Goal: Complete application form: Complete application form

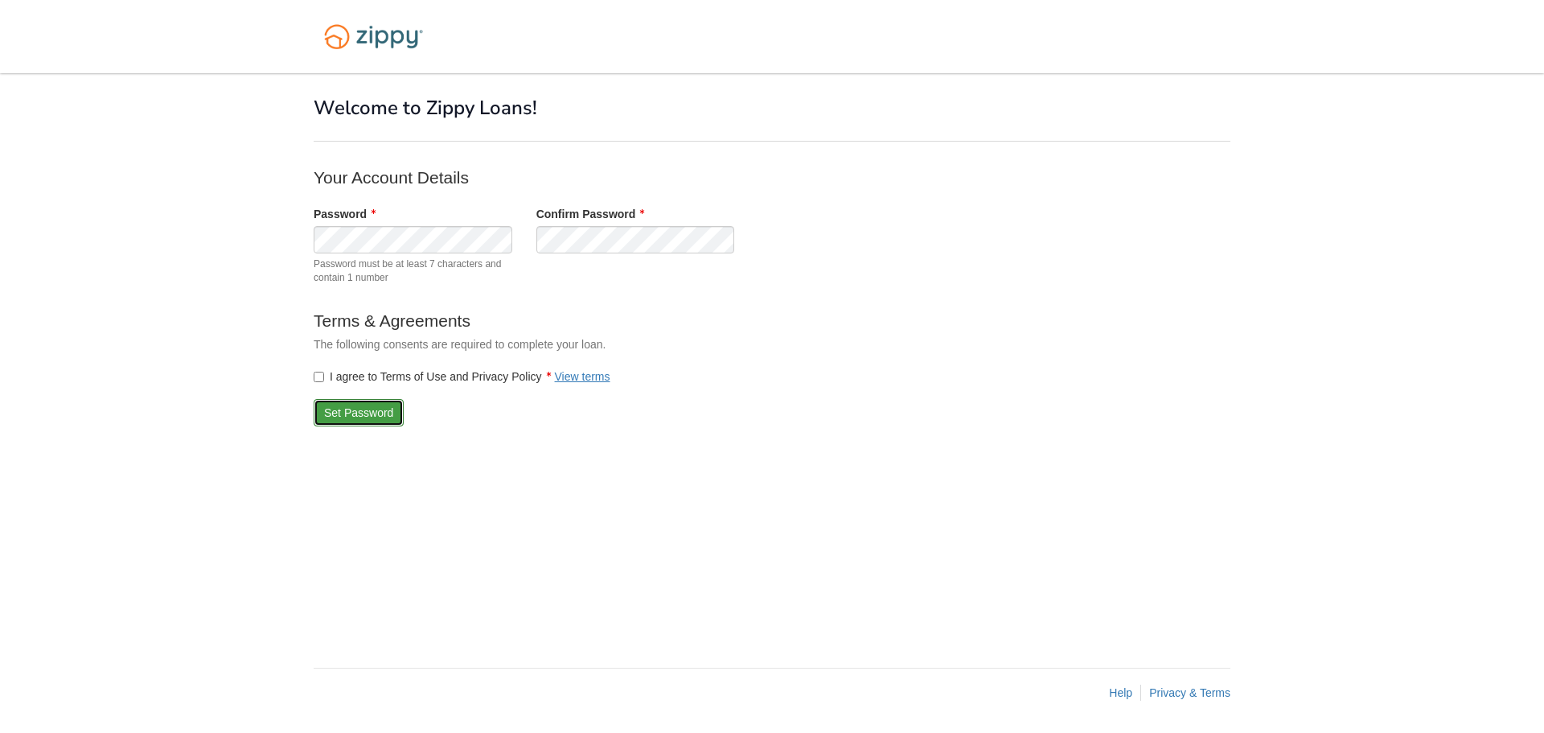
click at [338, 413] on button "Set Password" at bounding box center [359, 412] width 90 height 27
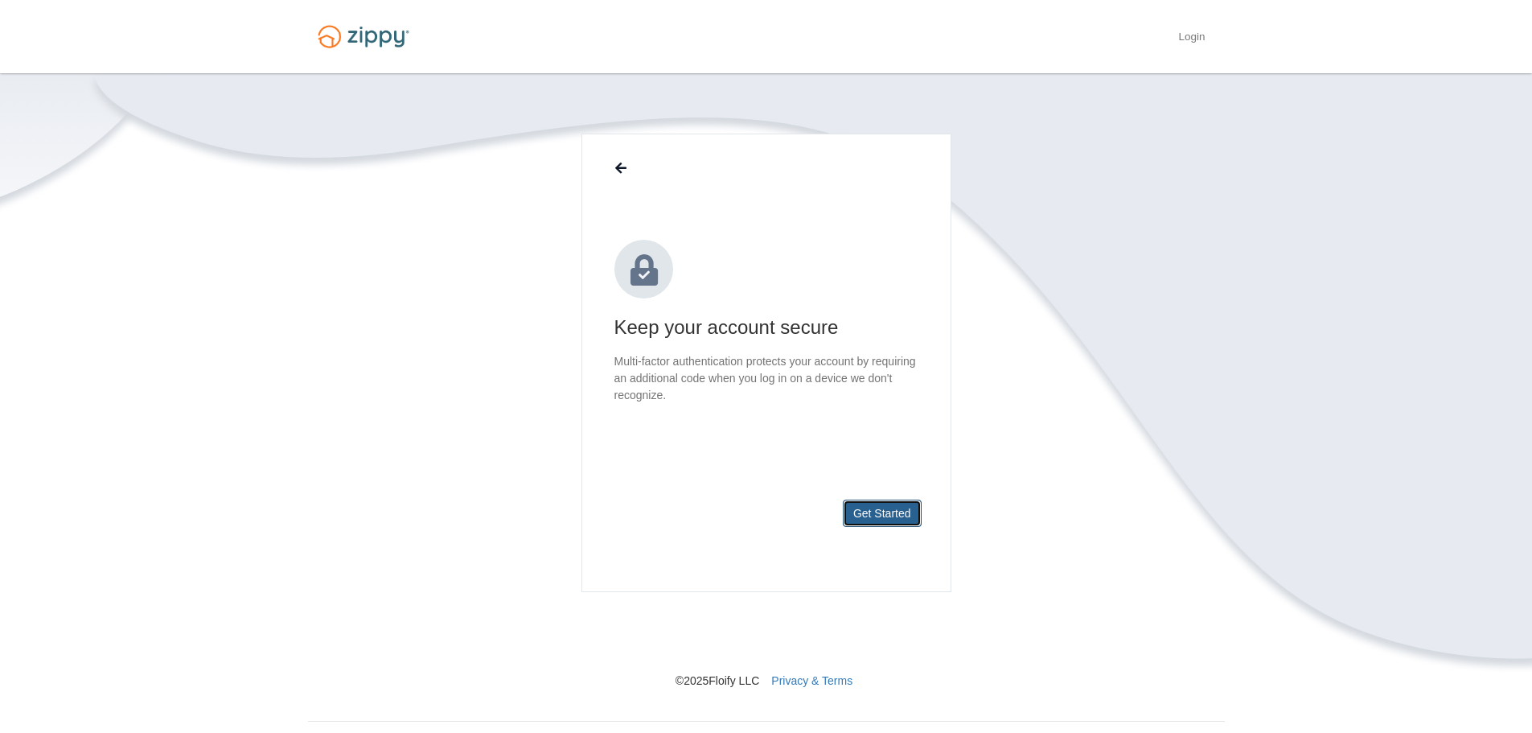
click at [880, 507] on button "Get Started" at bounding box center [882, 512] width 79 height 27
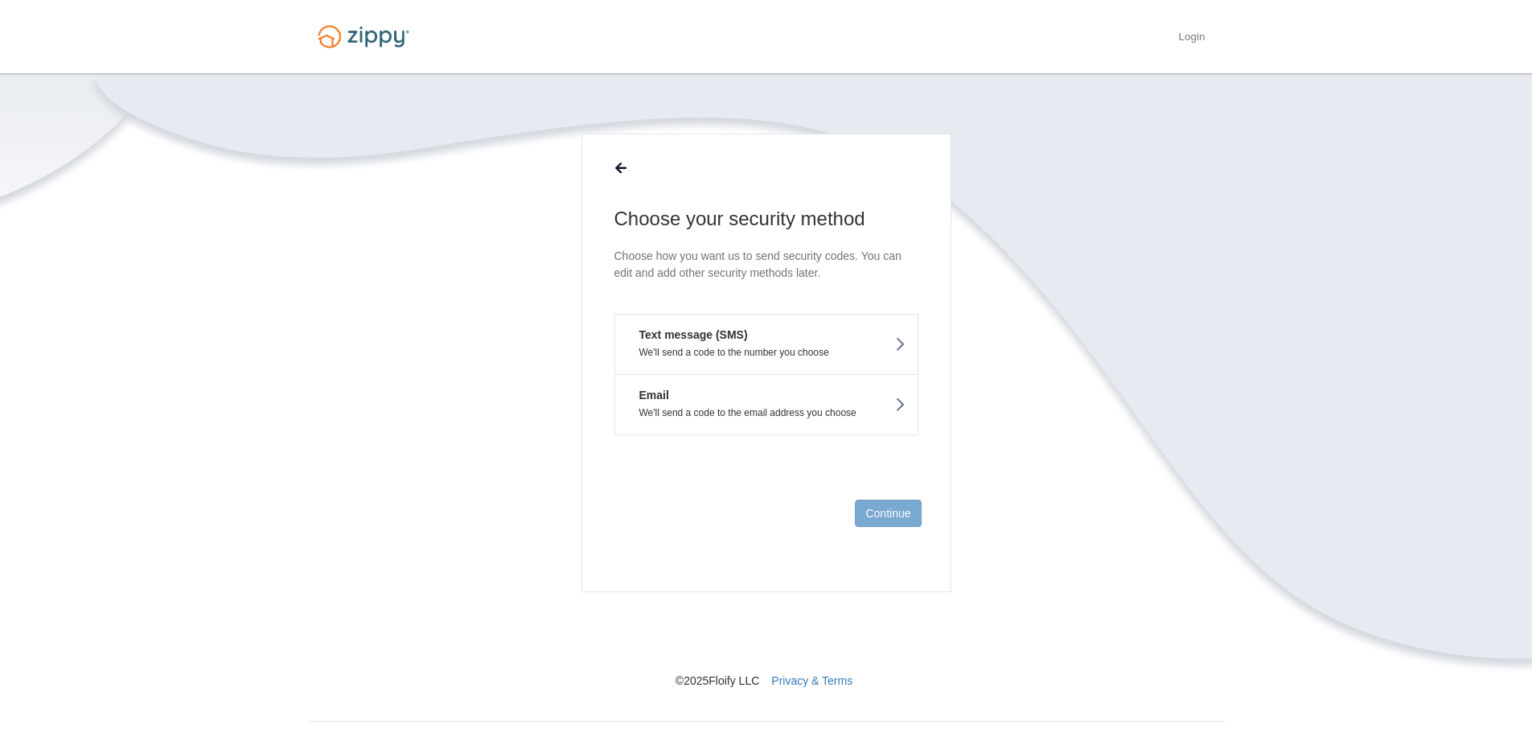
click at [754, 338] on button "Text message (SMS) We'll send a code to the number you choose" at bounding box center [766, 344] width 304 height 60
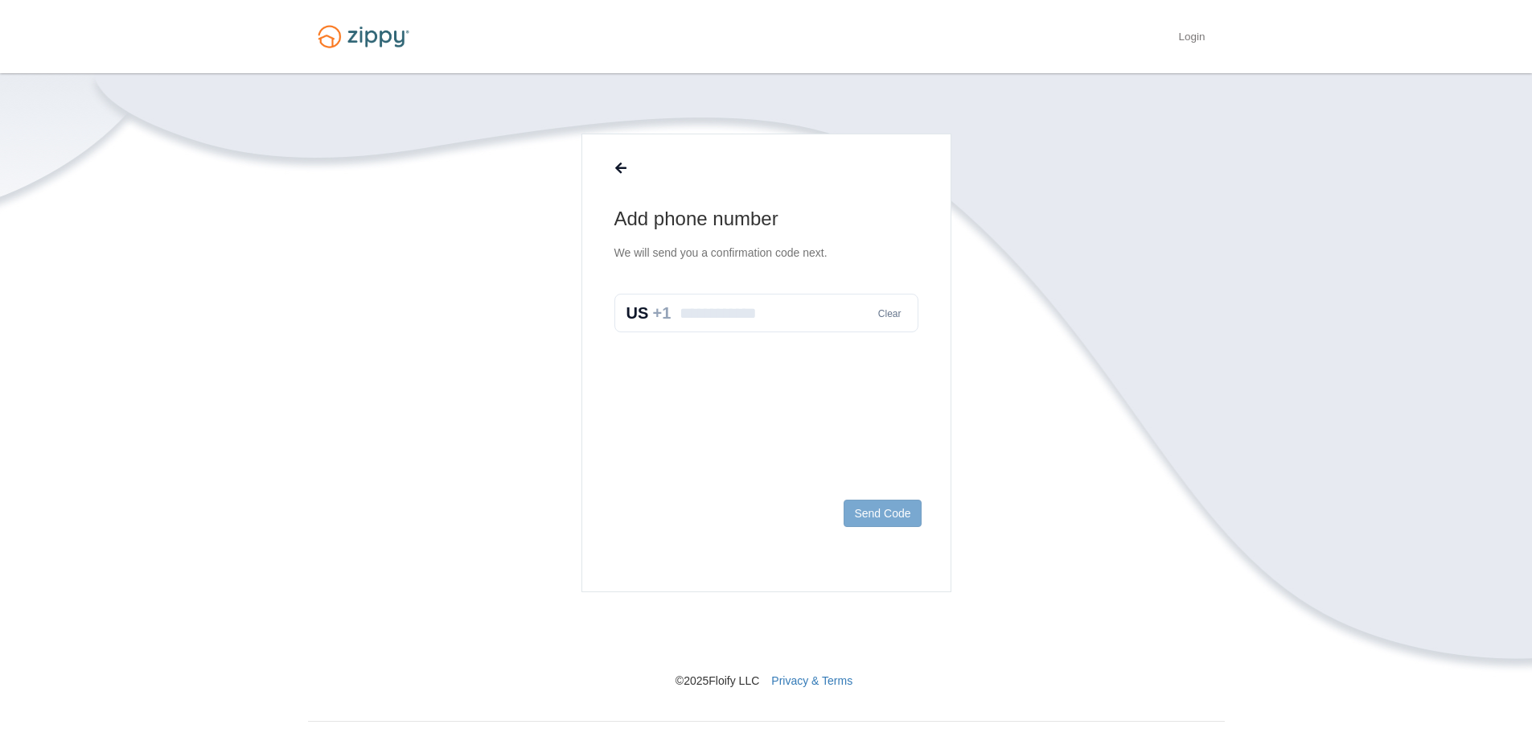
click at [761, 319] on input "text" at bounding box center [766, 313] width 304 height 39
type input "**********"
click at [901, 516] on button "Send Code" at bounding box center [882, 512] width 77 height 27
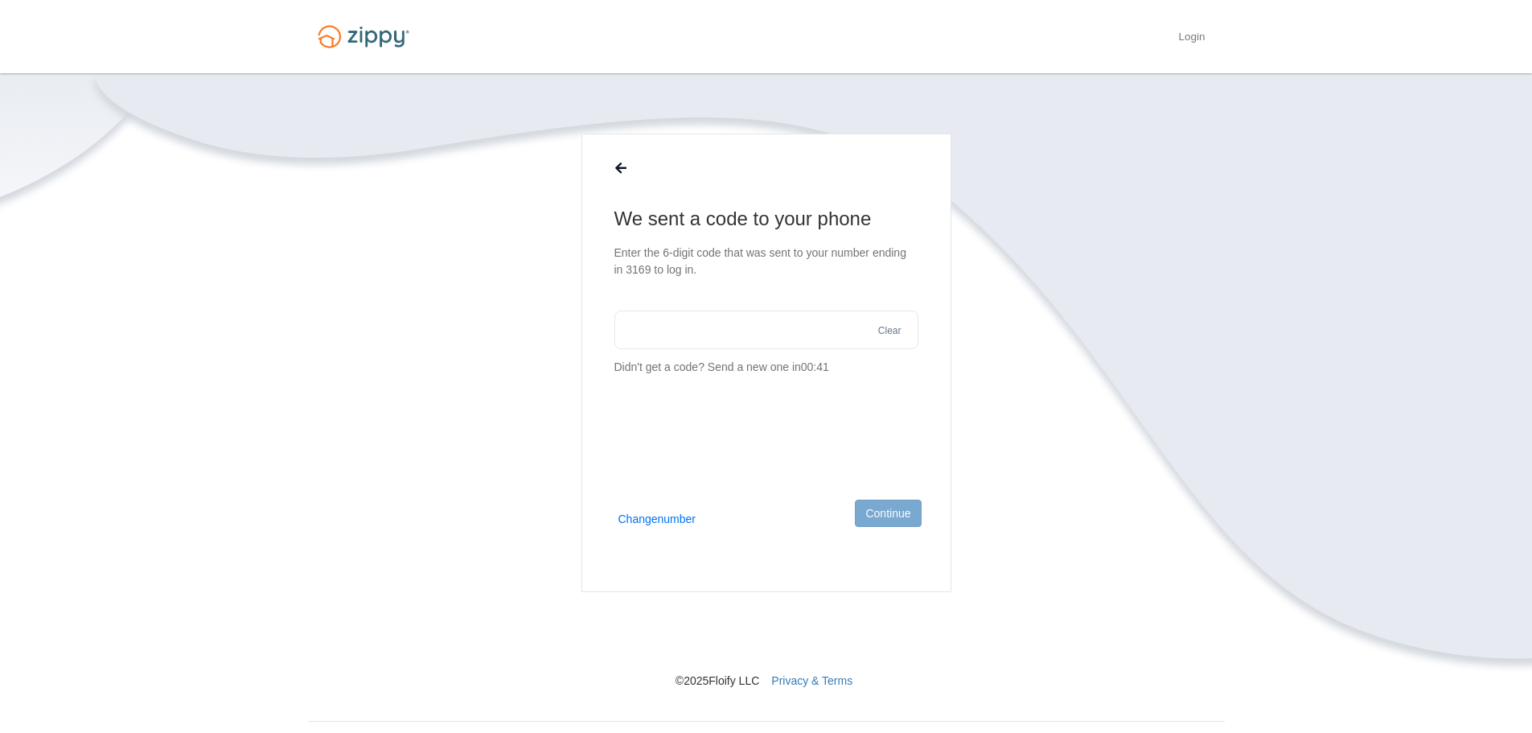
click at [657, 335] on input "text" at bounding box center [766, 329] width 304 height 39
type input "******"
click at [895, 507] on button "Continue" at bounding box center [888, 512] width 66 height 27
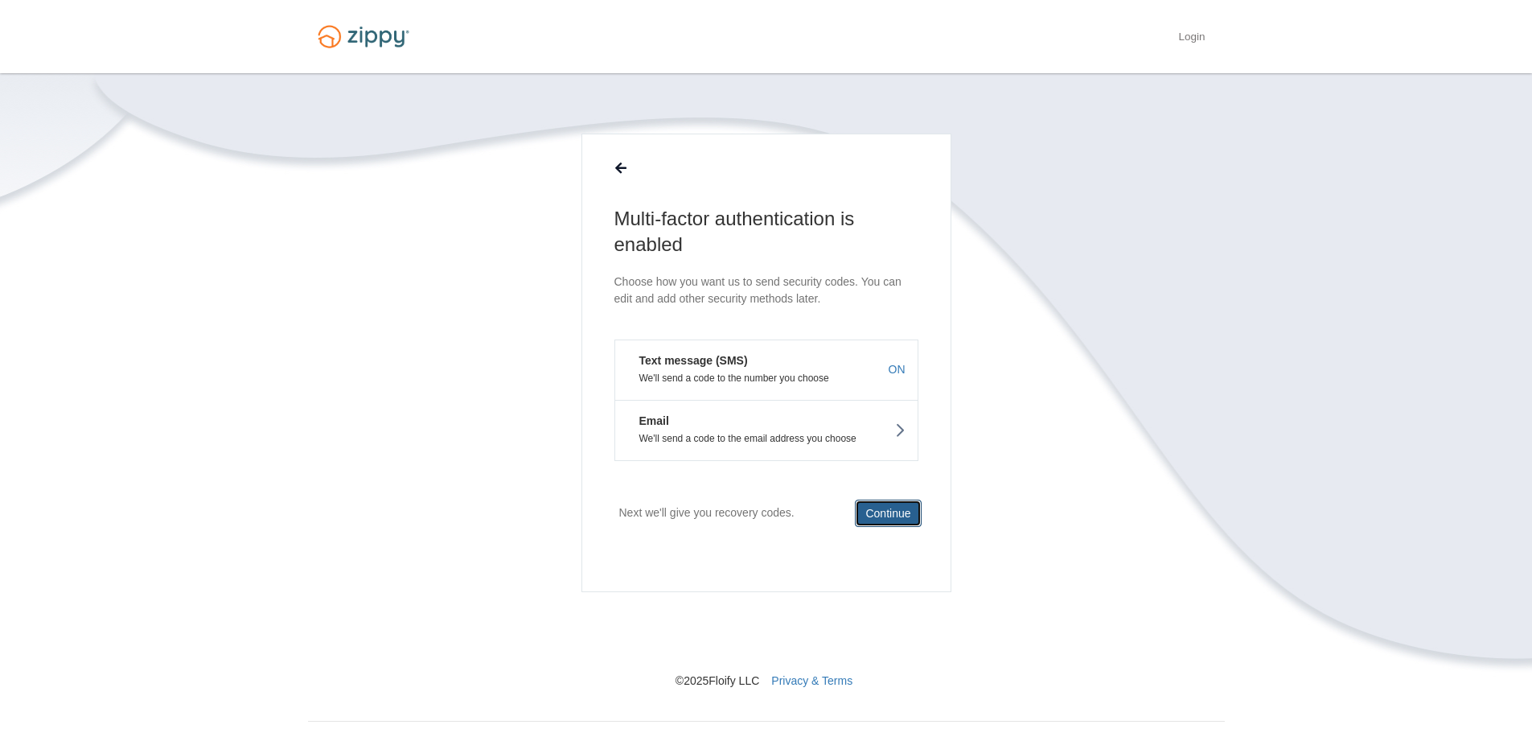
click at [891, 512] on button "Continue" at bounding box center [888, 512] width 66 height 27
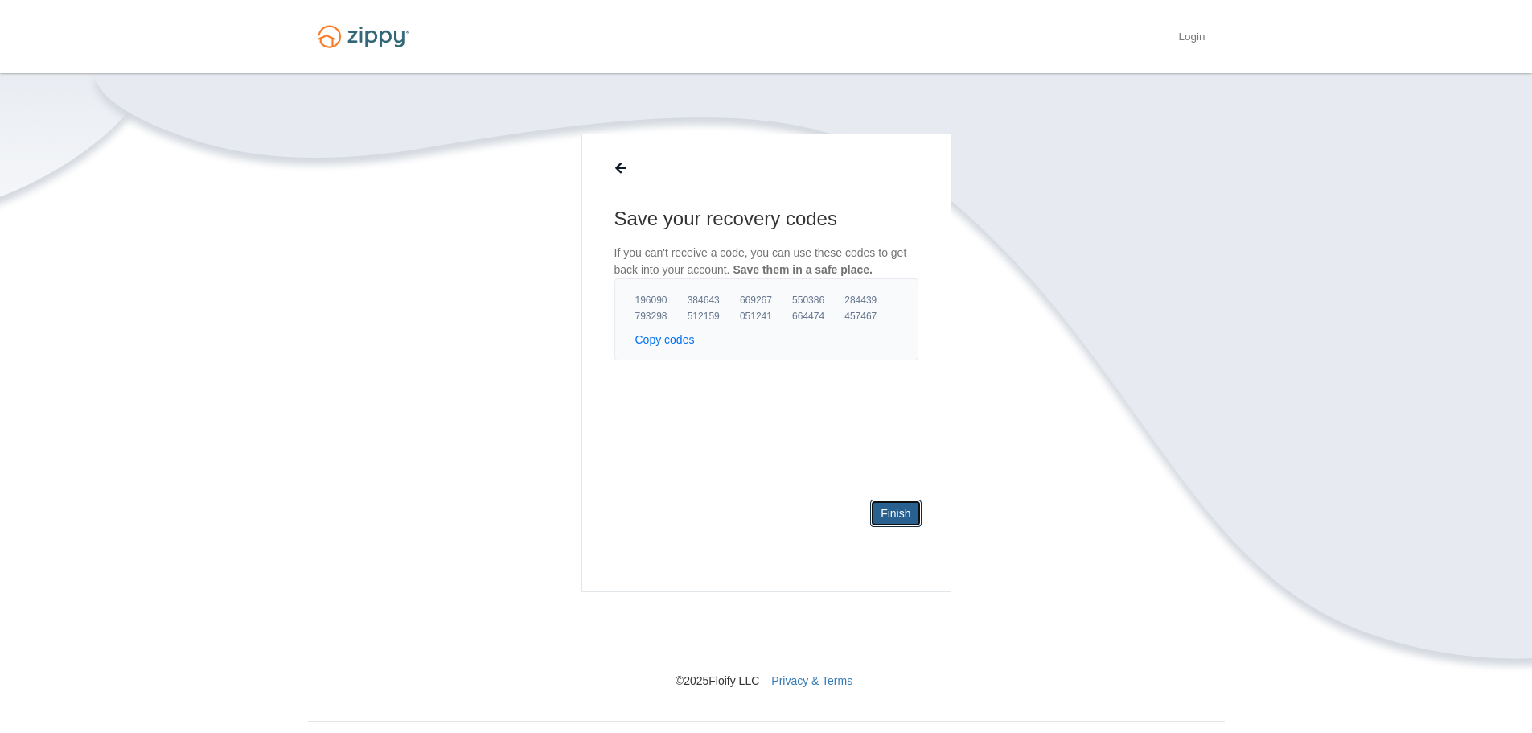
click at [891, 512] on link "Finish" at bounding box center [895, 512] width 51 height 27
